Goal: Manage account settings

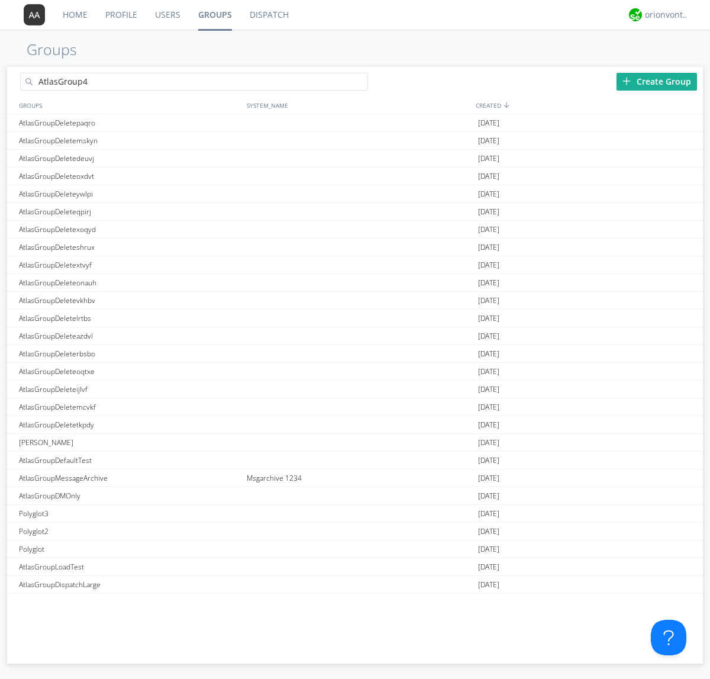
type input "AtlasGroup4"
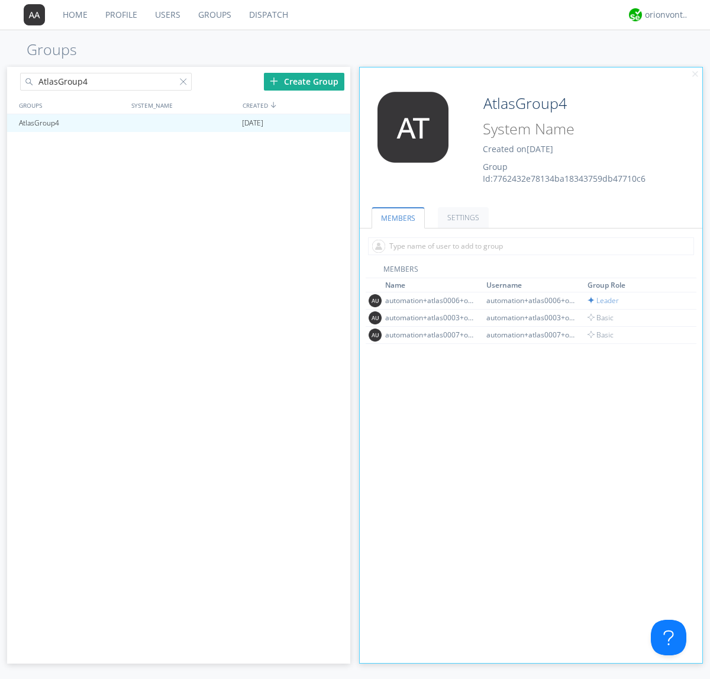
click at [462, 217] on link "SETTINGS" at bounding box center [463, 217] width 51 height 21
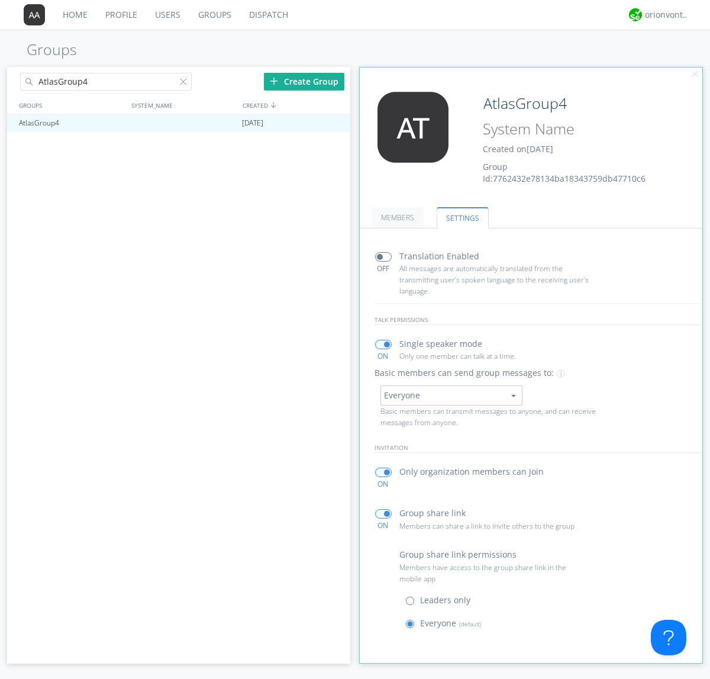
click at [413, 603] on span at bounding box center [413, 603] width 15 height 15
click at [0, 0] on input "radio" at bounding box center [0, 0] width 0 height 0
click at [413, 626] on span at bounding box center [413, 626] width 15 height 15
click at [0, 0] on input "radio" at bounding box center [0, 0] width 0 height 0
click at [664, 15] on div "orionvontas+atlas+automation+org2" at bounding box center [667, 15] width 44 height 12
